Goal: Task Accomplishment & Management: Use online tool/utility

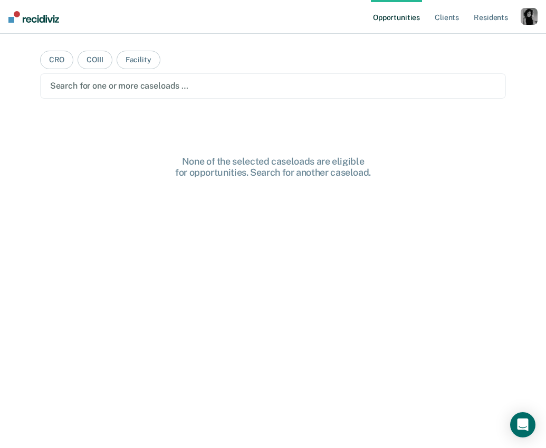
click at [531, 18] on div "button" at bounding box center [529, 16] width 17 height 17
click at [458, 41] on link "Profile" at bounding box center [486, 43] width 85 height 9
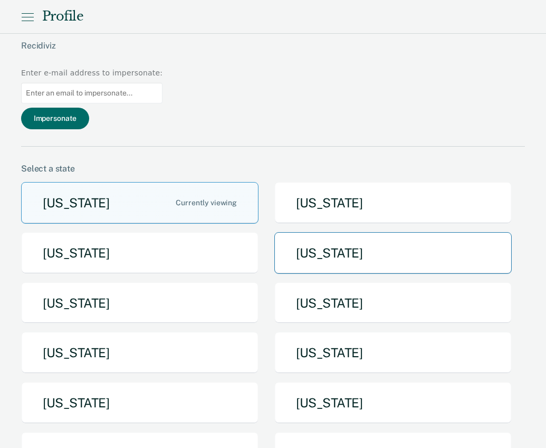
click at [348, 232] on button "[US_STATE]" at bounding box center [392, 253] width 237 height 42
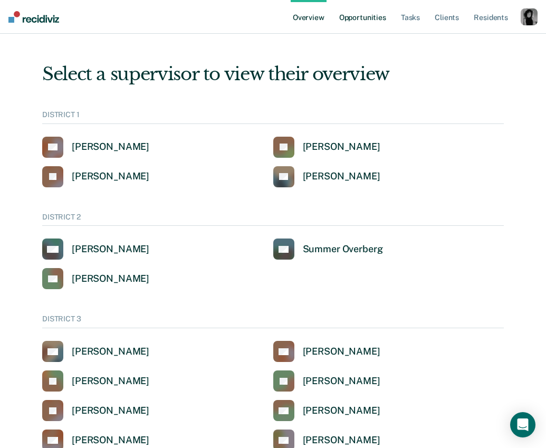
click at [353, 20] on link "Opportunities" at bounding box center [362, 17] width 51 height 34
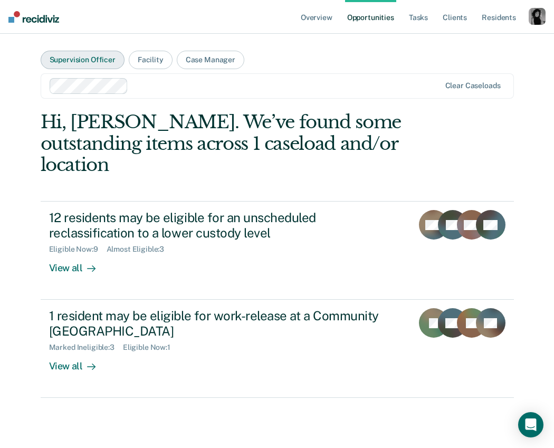
click at [91, 64] on button "Supervision Officer" at bounding box center [83, 60] width 84 height 18
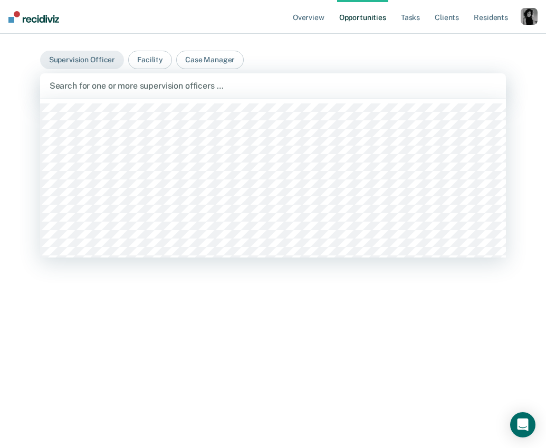
click at [112, 90] on div at bounding box center [273, 86] width 447 height 12
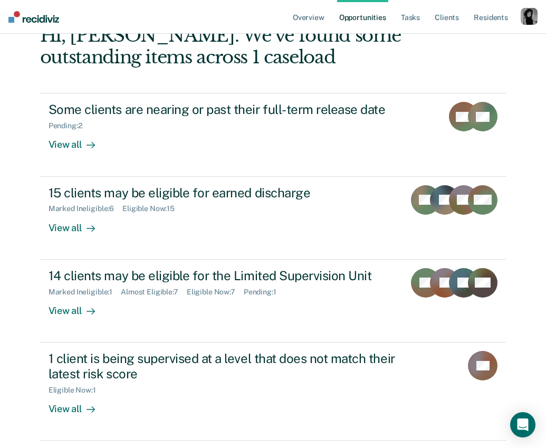
scroll to position [85, 0]
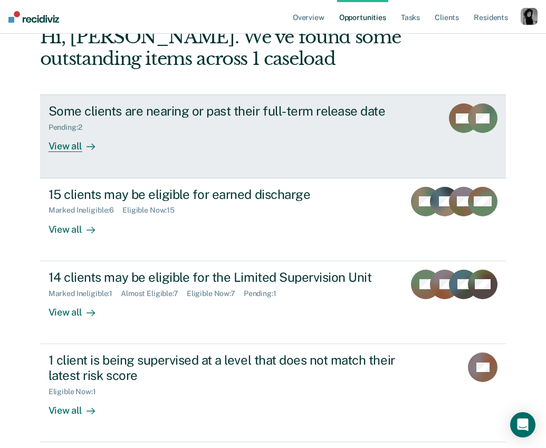
click at [197, 111] on div "Some clients are nearing or past their full-term release date" at bounding box center [234, 110] width 370 height 15
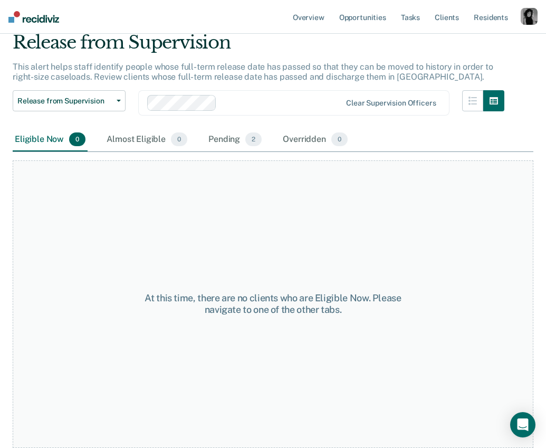
scroll to position [20, 0]
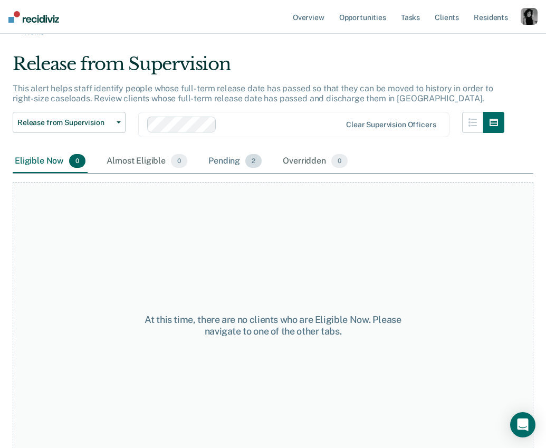
click at [228, 161] on div "Pending 2" at bounding box center [235, 161] width 58 height 23
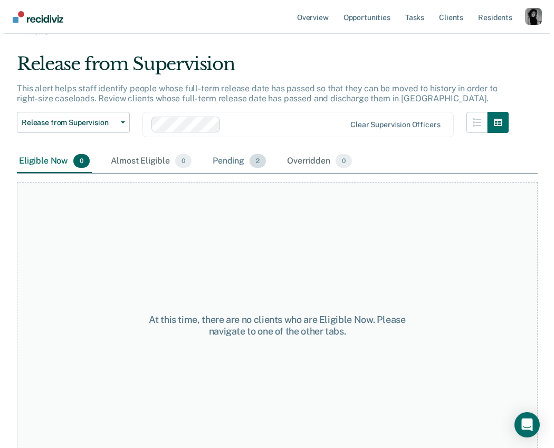
scroll to position [0, 0]
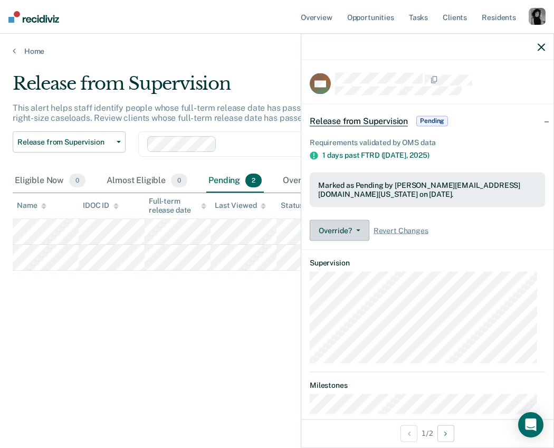
click at [350, 231] on button "Override?" at bounding box center [340, 230] width 60 height 21
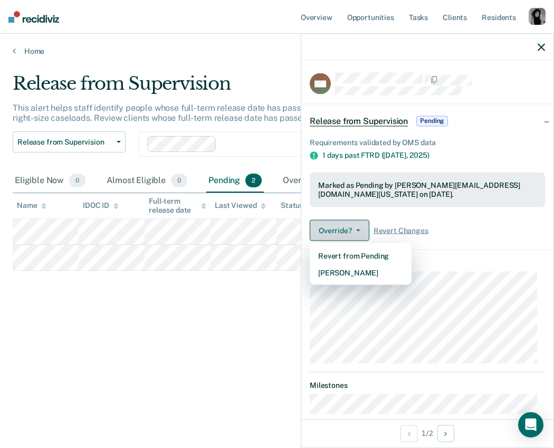
click at [350, 230] on button "Override?" at bounding box center [340, 230] width 60 height 21
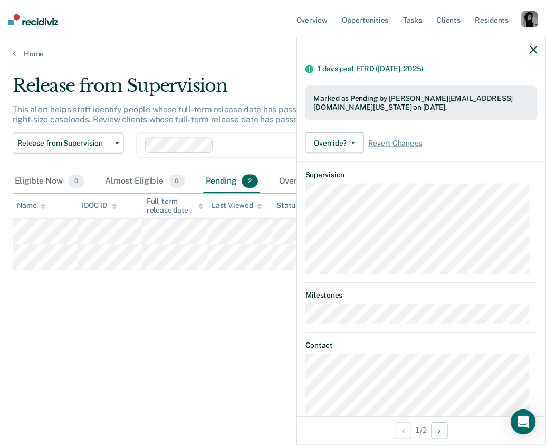
scroll to position [113, 0]
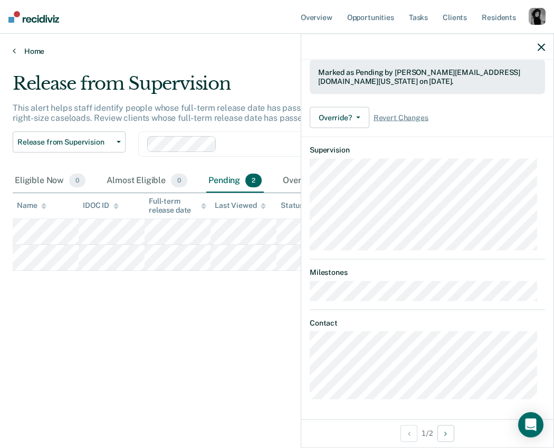
click at [36, 51] on link "Home" at bounding box center [277, 50] width 529 height 9
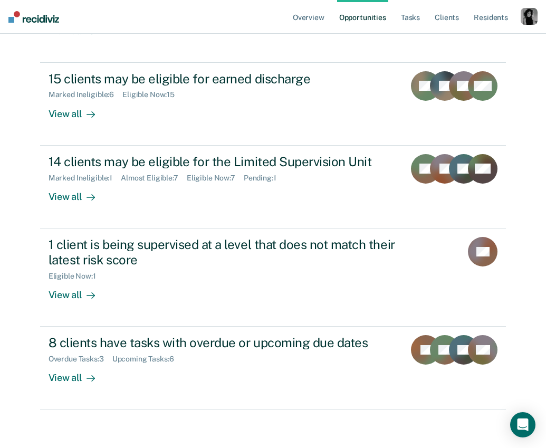
scroll to position [204, 0]
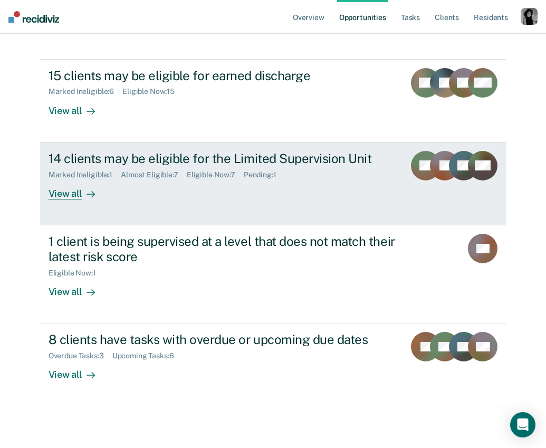
click at [255, 151] on div "14 clients may be eligible for the Limited Supervision Unit" at bounding box center [223, 158] width 348 height 15
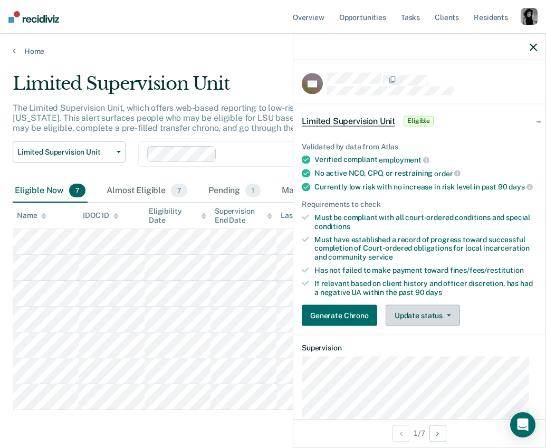
click at [439, 326] on button "Update status" at bounding box center [423, 315] width 74 height 21
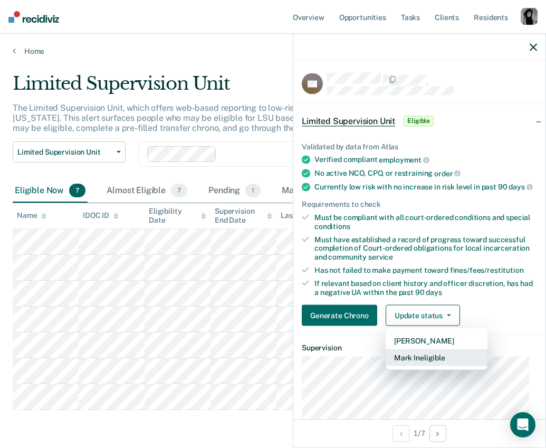
click at [441, 365] on button "Mark Ineligible" at bounding box center [437, 357] width 102 height 17
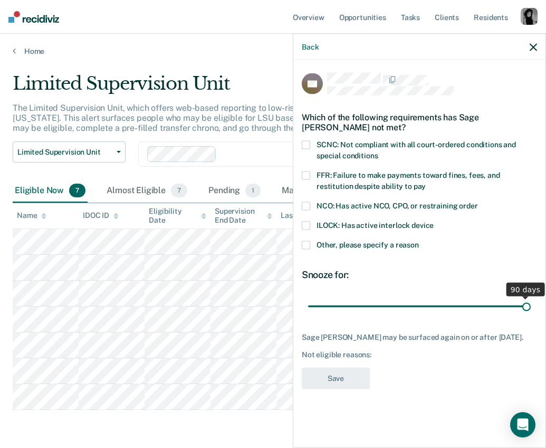
drag, startPoint x: 380, startPoint y: 302, endPoint x: 529, endPoint y: 304, distance: 148.8
type input "90"
click at [529, 304] on input "range" at bounding box center [419, 306] width 223 height 18
click at [534, 48] on icon "button" at bounding box center [533, 46] width 7 height 7
